Goal: Information Seeking & Learning: Learn about a topic

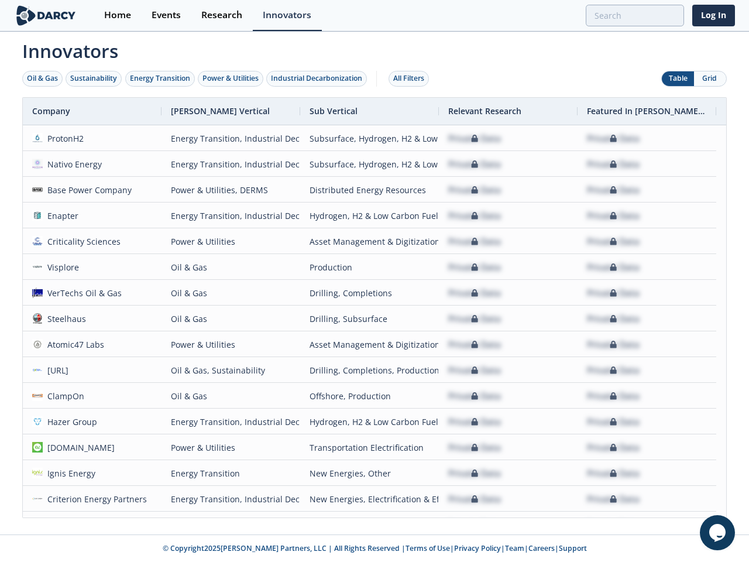
click at [43, 78] on div "Oil & Gas" at bounding box center [42, 78] width 31 height 11
click at [94, 78] on div "Sustainability" at bounding box center [93, 78] width 47 height 11
click at [160, 78] on div "Energy Transition" at bounding box center [160, 78] width 60 height 11
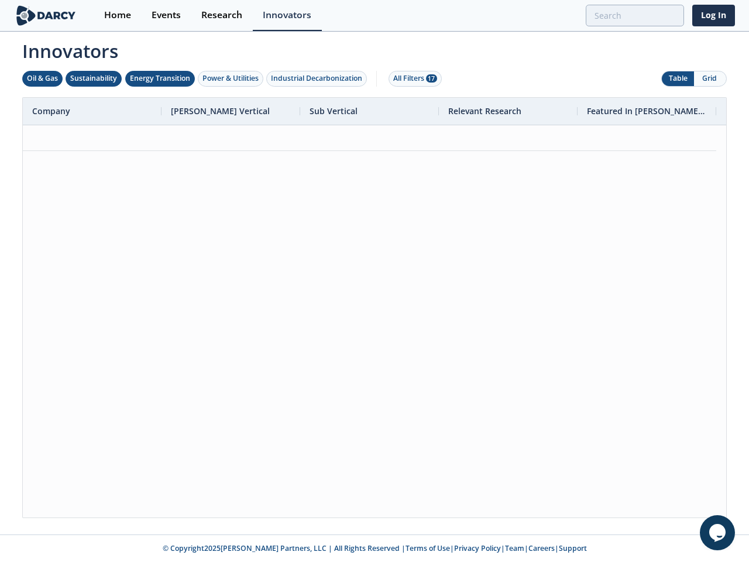
click at [232, 78] on div "Power & Utilities" at bounding box center [230, 78] width 56 height 11
click at [319, 78] on div "Industrial Decarbonization" at bounding box center [316, 78] width 91 height 11
